Goal: Information Seeking & Learning: Learn about a topic

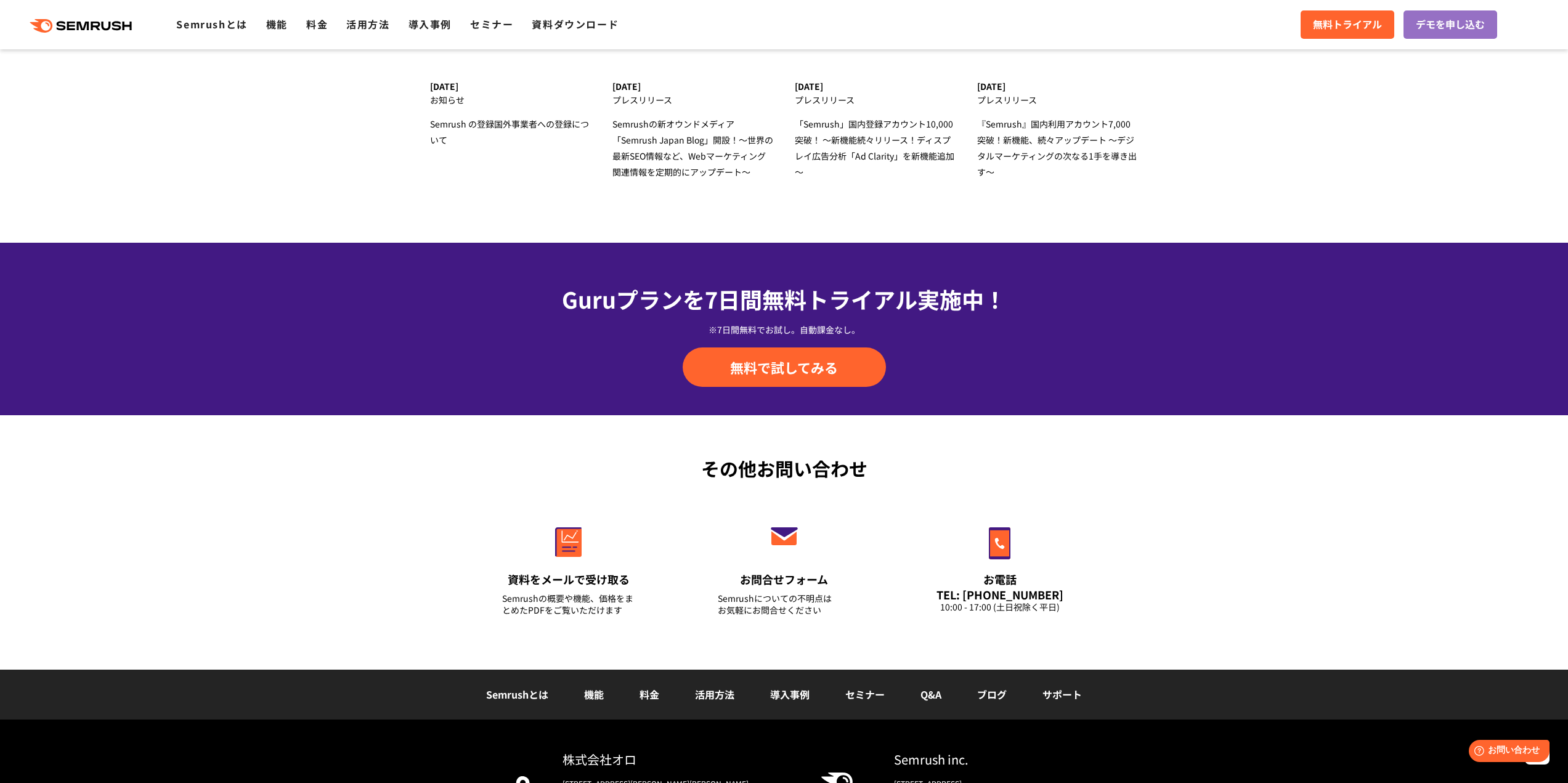
scroll to position [4006, 0]
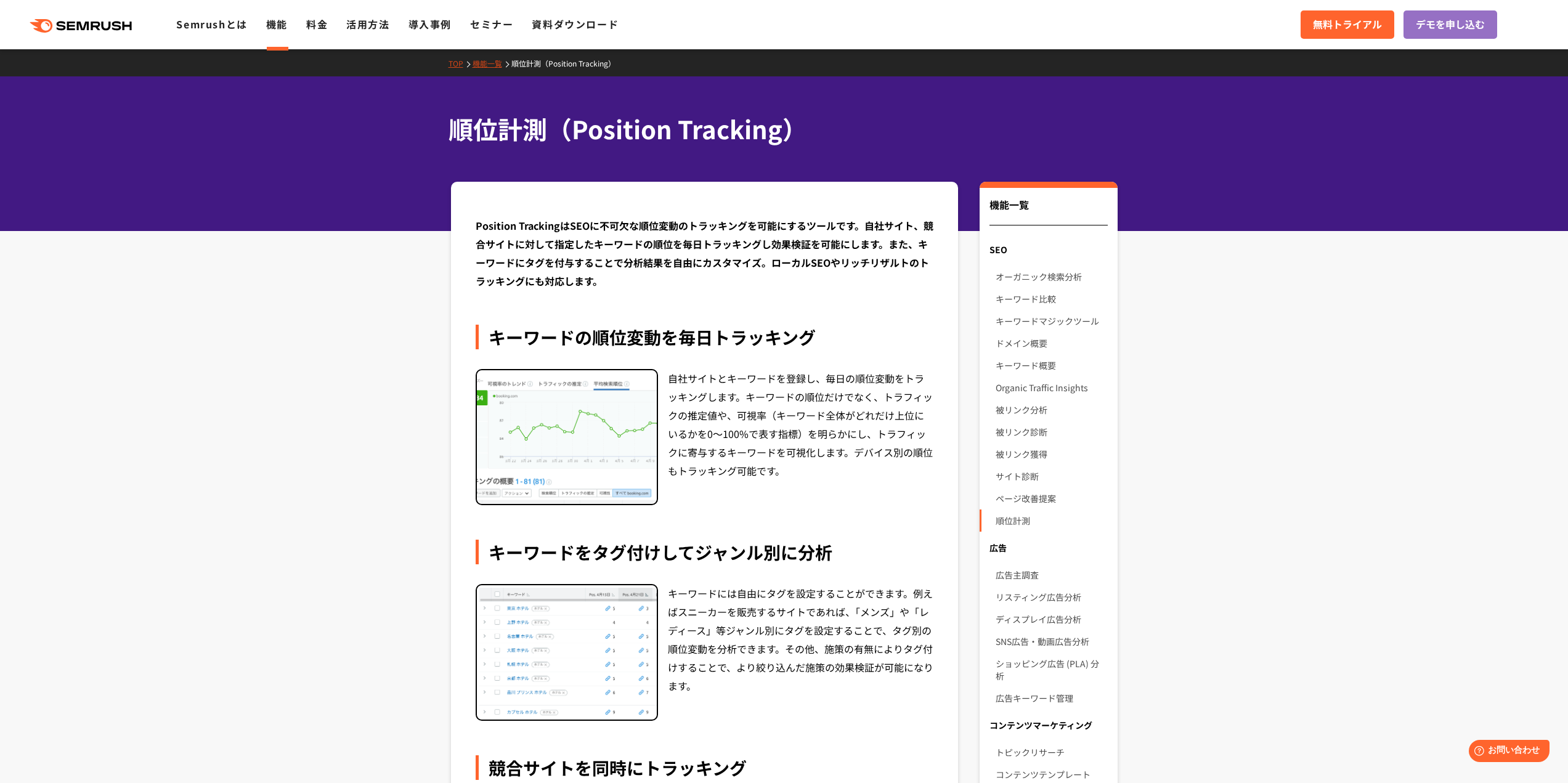
click at [573, 396] on img at bounding box center [567, 437] width 180 height 134
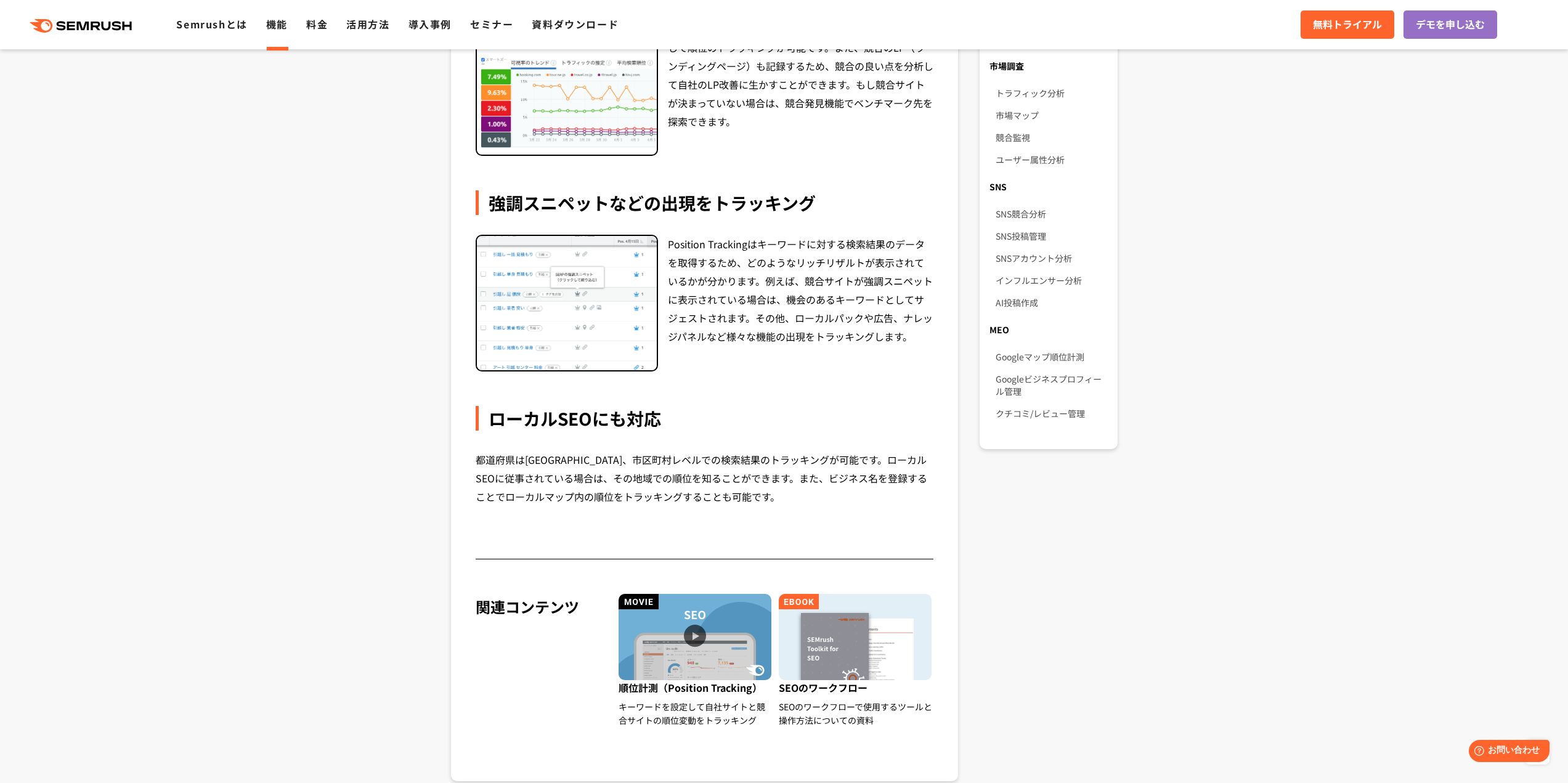
scroll to position [801, 0]
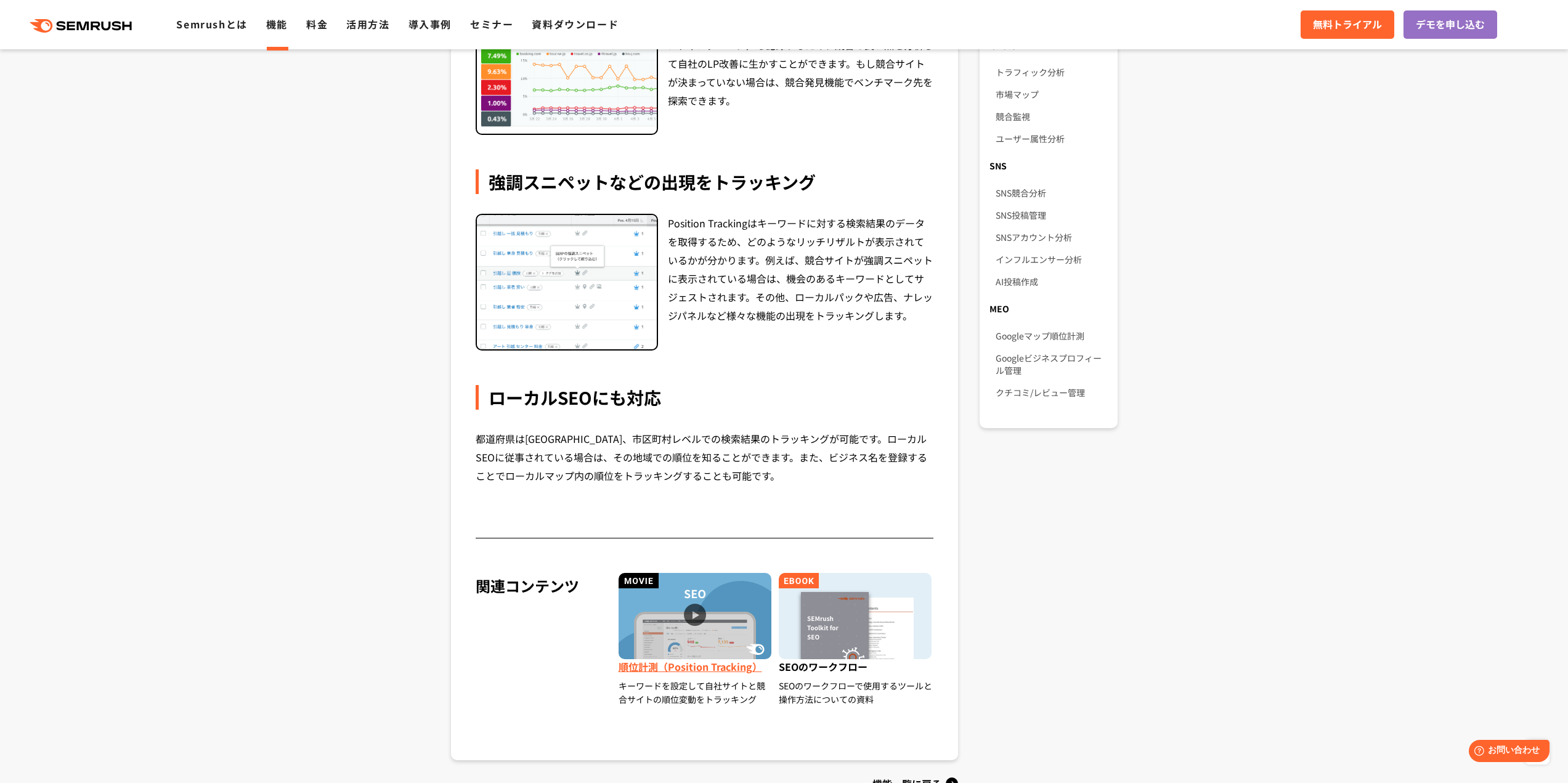
click at [696, 617] on img at bounding box center [695, 616] width 153 height 87
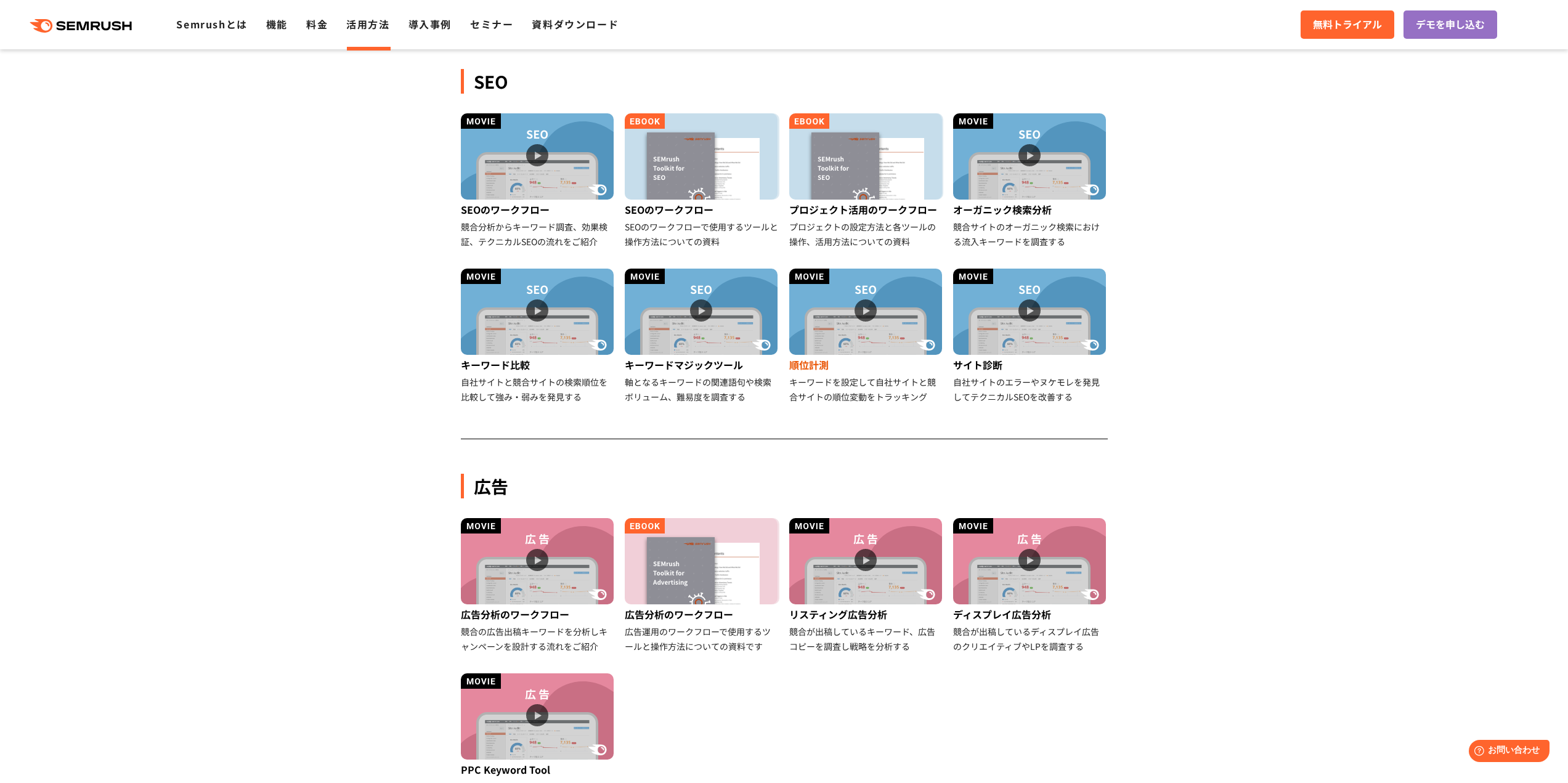
click at [868, 315] on img at bounding box center [865, 312] width 153 height 87
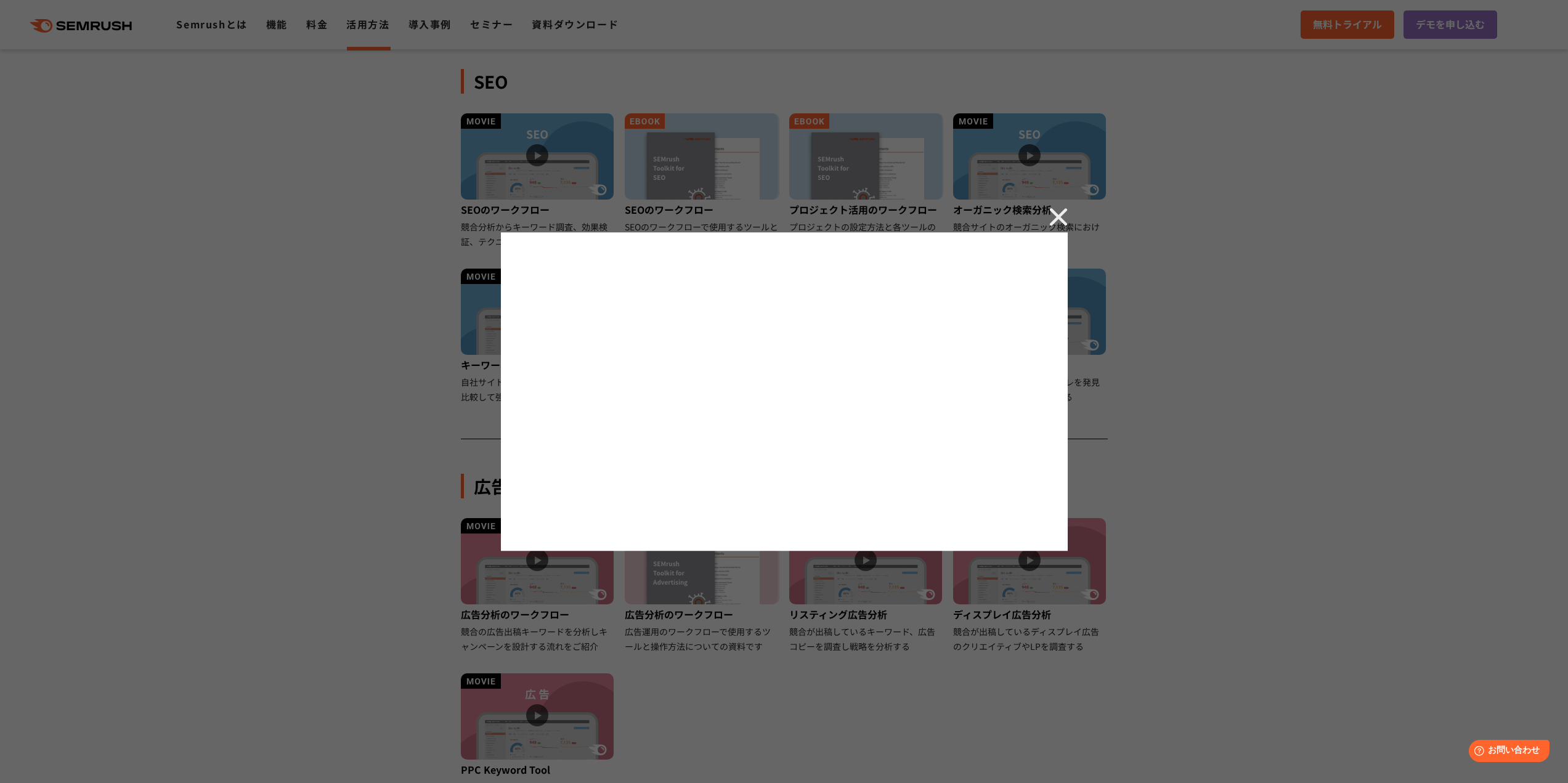
click at [1096, 452] on div at bounding box center [784, 392] width 1568 height 783
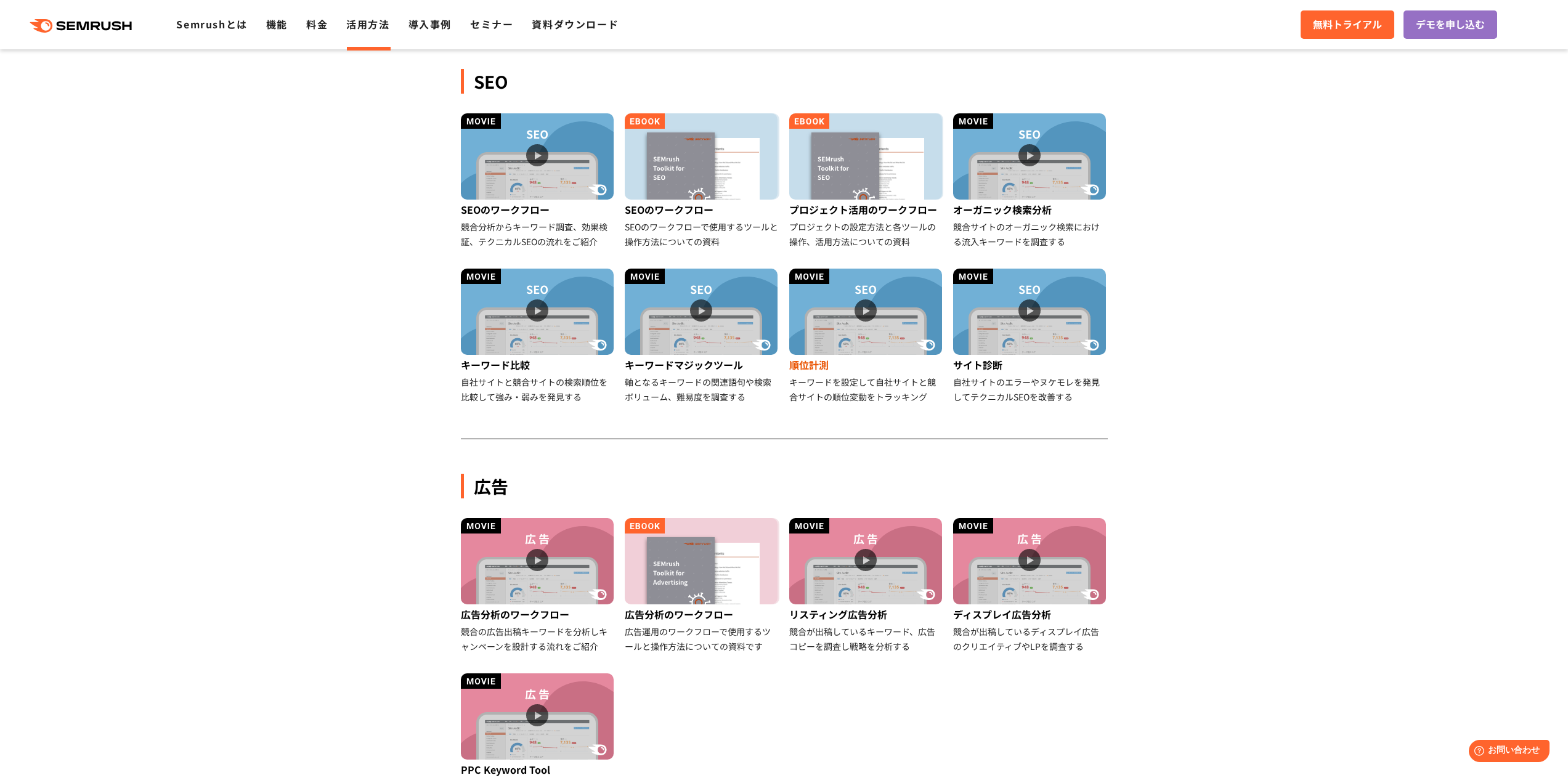
click at [856, 313] on img at bounding box center [865, 312] width 153 height 87
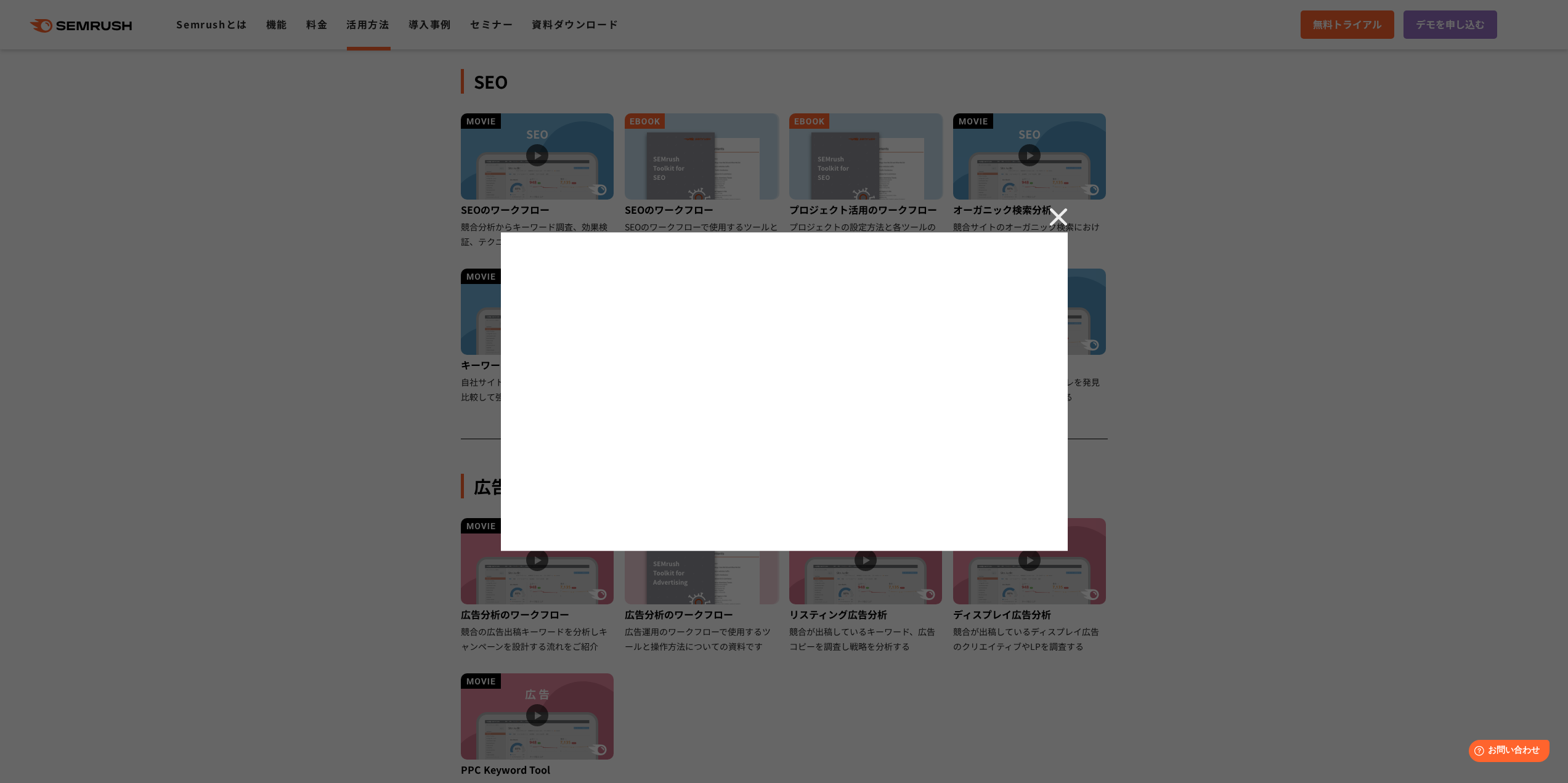
click at [1060, 209] on img at bounding box center [1059, 217] width 18 height 18
